Goal: Transaction & Acquisition: Purchase product/service

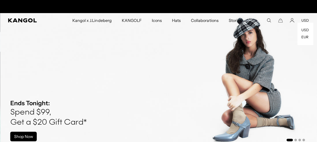
scroll to position [0, 104]
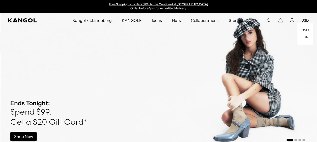
click at [268, 20] on icon "Search here" at bounding box center [269, 20] width 5 height 5
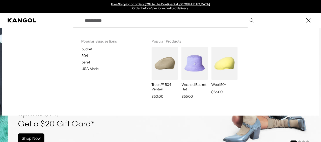
click at [0, 20] on div "Search here" at bounding box center [0, 20] width 0 height 0
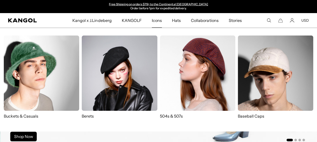
click at [157, 21] on span "Icons" at bounding box center [157, 20] width 10 height 15
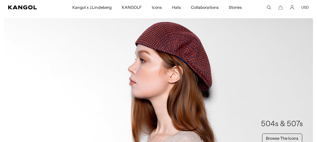
scroll to position [238, 0]
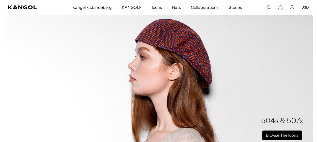
click at [271, 136] on link "Browse The Icons" at bounding box center [282, 136] width 40 height 10
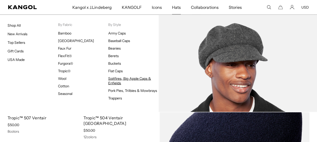
scroll to position [0, 104]
click at [112, 82] on link "Spitfires, Big Apple Caps & Enfields" at bounding box center [129, 80] width 43 height 9
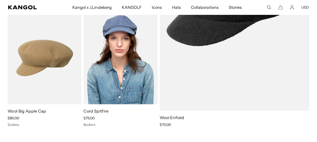
scroll to position [171, 0]
click at [114, 78] on img at bounding box center [120, 57] width 74 height 93
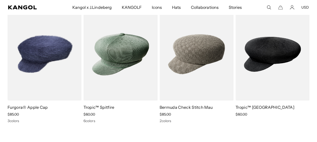
scroll to position [0, 104]
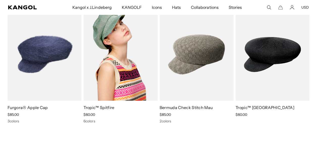
click at [129, 76] on img at bounding box center [120, 54] width 74 height 93
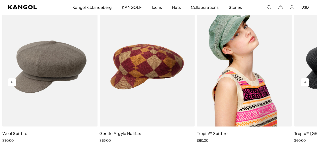
scroll to position [0, 0]
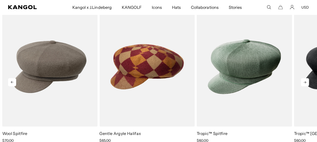
click at [308, 84] on icon at bounding box center [305, 82] width 8 height 8
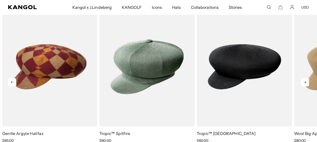
scroll to position [0, 104]
click at [308, 84] on icon at bounding box center [305, 82] width 8 height 8
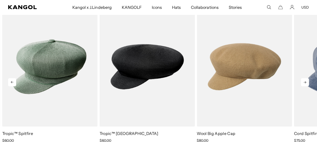
click at [308, 84] on icon at bounding box center [305, 82] width 8 height 8
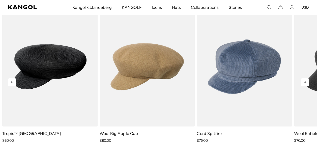
scroll to position [0, 0]
click at [308, 84] on icon at bounding box center [305, 82] width 8 height 8
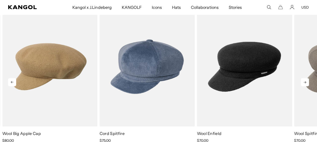
click at [308, 84] on icon at bounding box center [305, 82] width 8 height 8
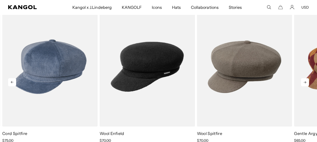
scroll to position [0, 104]
click at [308, 84] on icon at bounding box center [305, 82] width 8 height 8
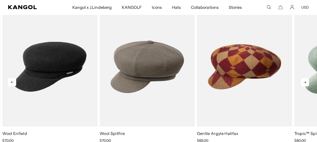
click at [308, 84] on icon at bounding box center [305, 82] width 8 height 8
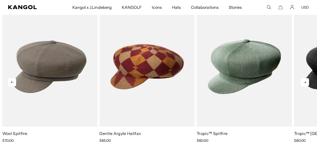
click at [308, 84] on icon at bounding box center [305, 82] width 8 height 8
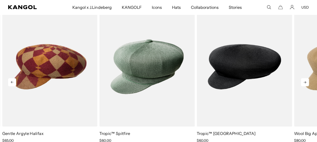
click at [308, 84] on icon at bounding box center [305, 82] width 8 height 8
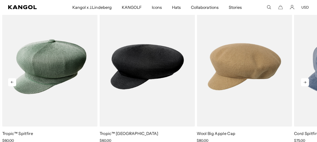
click at [308, 84] on icon at bounding box center [305, 82] width 8 height 8
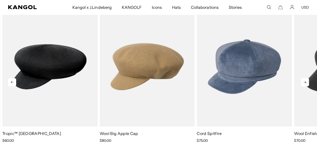
click at [308, 84] on icon at bounding box center [305, 82] width 8 height 8
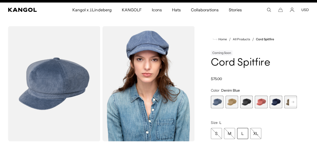
scroll to position [11, 0]
click at [275, 104] on span "5 of 9" at bounding box center [276, 102] width 13 height 13
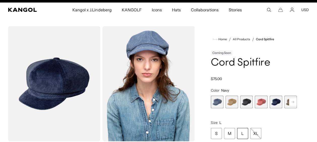
scroll to position [0, 104]
click at [295, 102] on rect at bounding box center [293, 102] width 8 height 8
click at [259, 107] on span "6 of 9" at bounding box center [261, 102] width 13 height 13
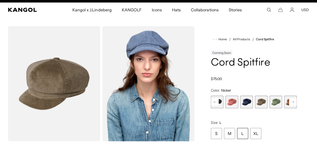
scroll to position [0, 104]
click at [293, 102] on rect at bounding box center [293, 102] width 8 height 8
click at [293, 102] on div "Previous Next Denim Blue Variant sold out or unavailable Beige Variant sold out…" at bounding box center [254, 102] width 86 height 13
click at [293, 102] on span "9 of 9" at bounding box center [291, 102] width 13 height 13
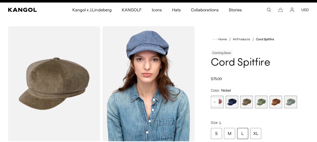
click at [214, 102] on rect at bounding box center [215, 102] width 8 height 8
click at [214, 102] on icon at bounding box center [215, 102] width 8 height 8
click at [244, 102] on span "3 of 9" at bounding box center [246, 102] width 13 height 13
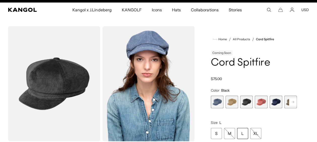
click at [280, 101] on span "5 of 9" at bounding box center [276, 102] width 13 height 13
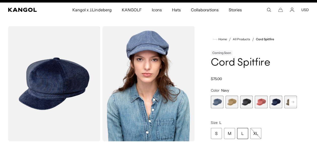
scroll to position [0, 104]
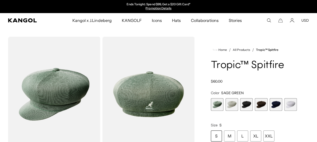
click at [277, 106] on span "5 of 6" at bounding box center [276, 104] width 13 height 13
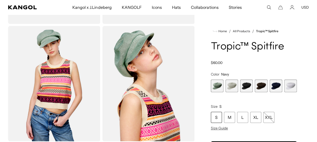
scroll to position [0, 104]
